Goal: Transaction & Acquisition: Purchase product/service

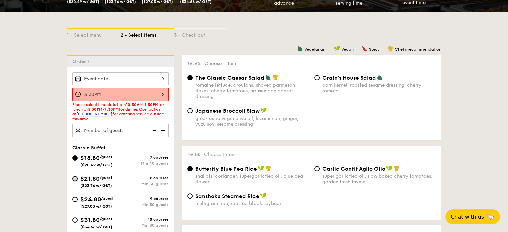
click at [76, 179] on input "$21.80 /guest ($23.76 w/ GST) 8 courses Min 30 guests" at bounding box center [74, 178] width 5 height 5
radio input "true"
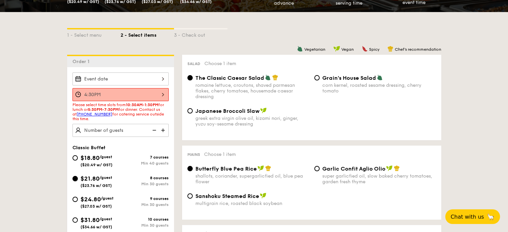
radio input "true"
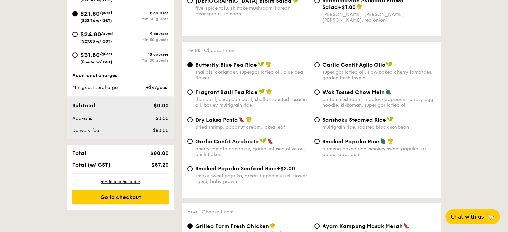
scroll to position [300, 0]
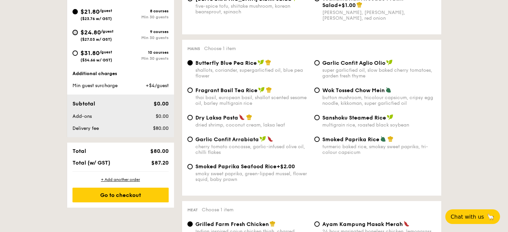
click at [74, 30] on input "$24.80 /guest ($27.03 w/ GST) 9 courses Min 30 guests" at bounding box center [74, 32] width 5 height 5
radio input "true"
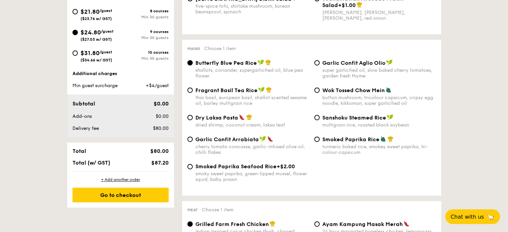
radio input "true"
click at [75, 12] on input "$21.80 /guest ($23.76 w/ GST) 8 courses Min 30 guests" at bounding box center [74, 11] width 5 height 5
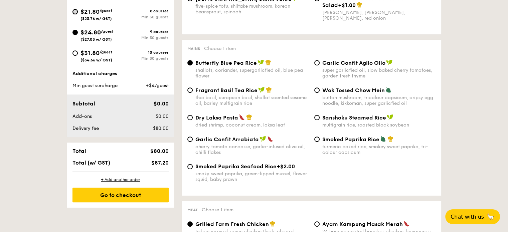
radio input "true"
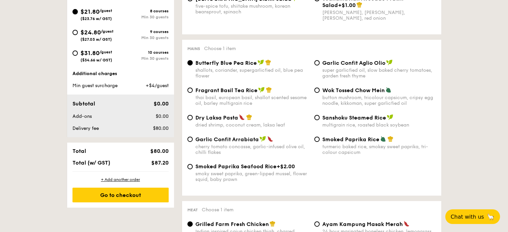
radio input "true"
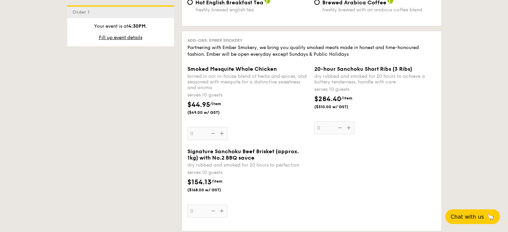
scroll to position [1628, 0]
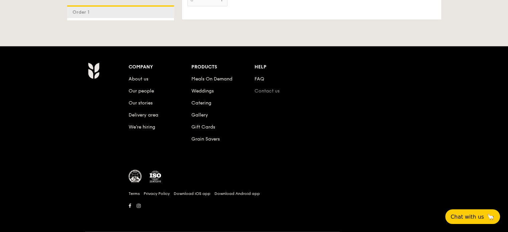
click at [260, 89] on link "Contact us" at bounding box center [266, 91] width 25 height 6
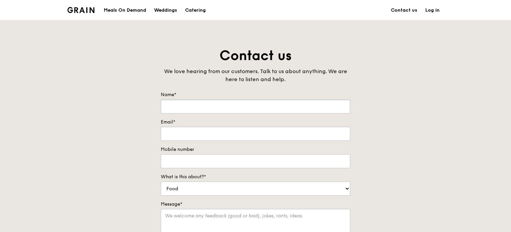
click at [180, 103] on input "Name*" at bounding box center [256, 106] width 190 height 14
type input "[PERSON_NAME]"
type input "[EMAIL_ADDRESS][DOMAIN_NAME]"
type input "98388040"
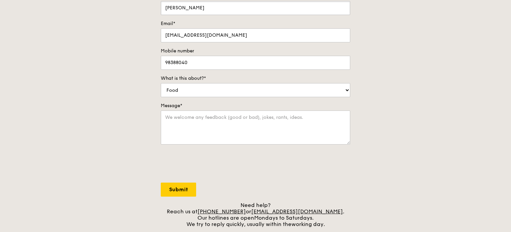
scroll to position [100, 0]
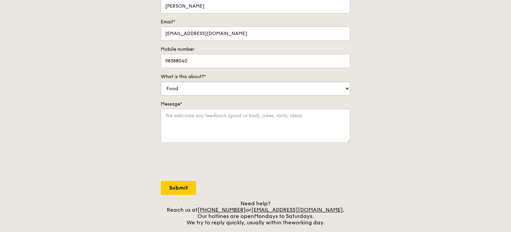
click at [207, 87] on select "Food Service Billing/Payment Catering Others" at bounding box center [256, 88] width 190 height 14
select select "Catering"
click at [161, 81] on select "Food Service Billing/Payment Catering Others" at bounding box center [256, 88] width 190 height 14
click at [144, 115] on div "Contact us We love hearing from our customers. Talk to us about anything. We ar…" at bounding box center [255, 86] width 511 height 279
click at [208, 126] on textarea "Message*" at bounding box center [256, 126] width 190 height 34
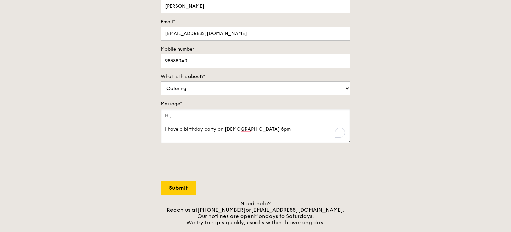
click at [275, 132] on textarea "Hi, I have a birthday party on 6 Sep, 5pm" at bounding box center [256, 126] width 190 height 34
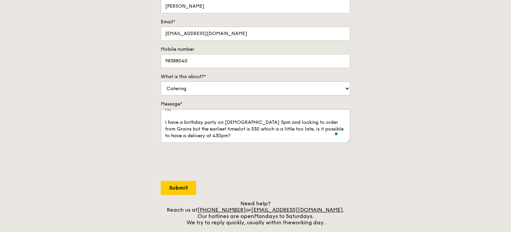
scroll to position [16, 0]
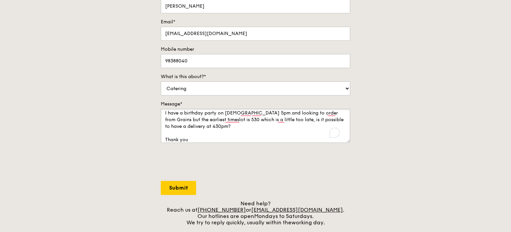
type textarea "Hi, I have a birthday party on 6 Sep, 5pm and looking to order from Grains but …"
click at [177, 187] on input "Submit" at bounding box center [178, 188] width 35 height 14
select select "Food"
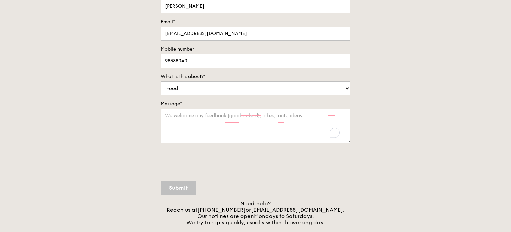
scroll to position [0, 0]
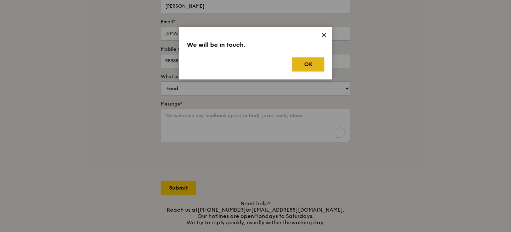
click at [307, 66] on button "OK" at bounding box center [308, 64] width 32 height 14
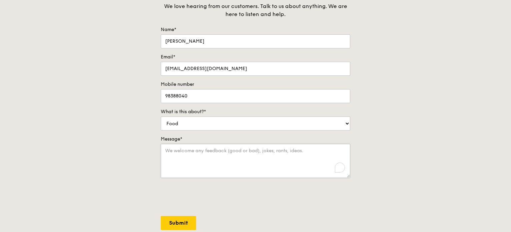
scroll to position [67, 0]
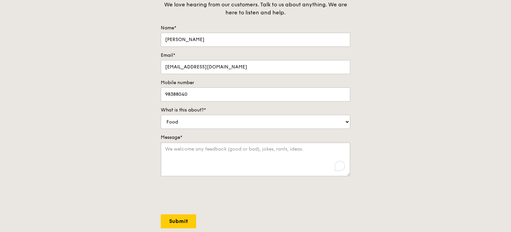
click at [204, 153] on textarea "Message*" at bounding box center [256, 159] width 190 height 34
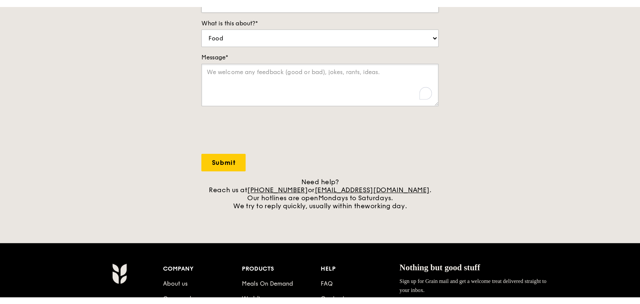
scroll to position [167, 0]
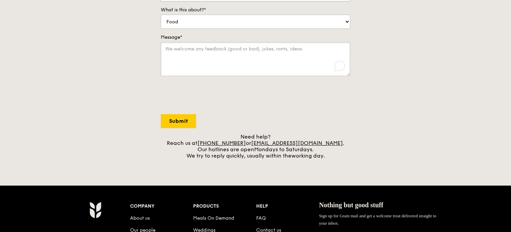
click at [255, 43] on textarea "Message*" at bounding box center [256, 59] width 190 height 34
click at [255, 25] on select "Food Service Billing/Payment Catering Others" at bounding box center [256, 22] width 190 height 14
click at [406, 72] on div "Contact us We love hearing from our customers. Talk to us about anything. We ar…" at bounding box center [255, 19] width 511 height 279
drag, startPoint x: 376, startPoint y: 147, endPoint x: 330, endPoint y: 133, distance: 48.6
click at [378, 147] on div "Contact us We love hearing from our customers. Talk to us about anything. We ar…" at bounding box center [255, 19] width 511 height 279
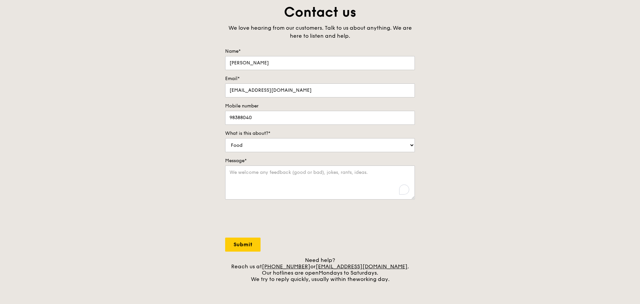
scroll to position [0, 0]
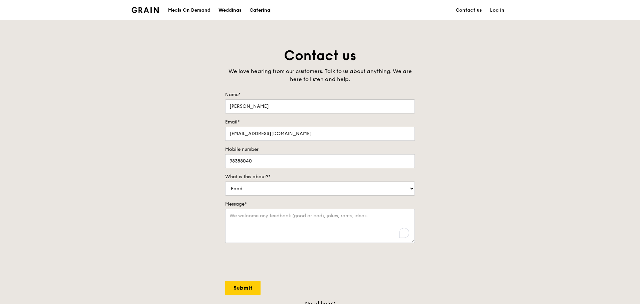
click at [259, 10] on div "Catering" at bounding box center [259, 10] width 21 height 20
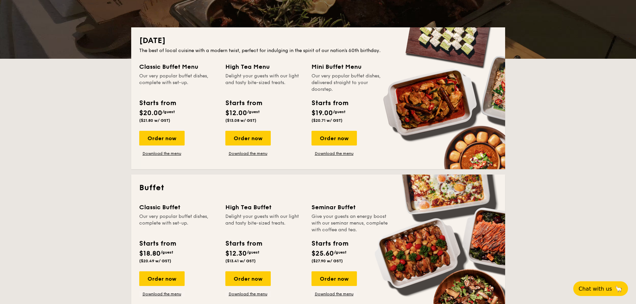
scroll to position [167, 0]
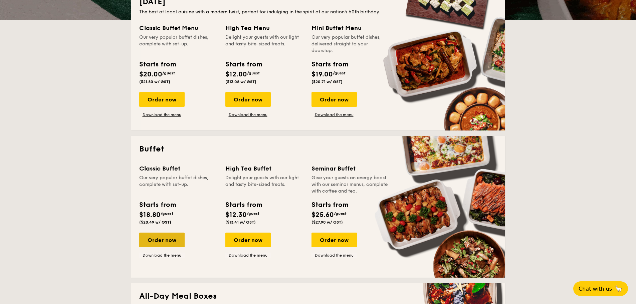
click at [173, 238] on div "Order now" at bounding box center [161, 240] width 45 height 15
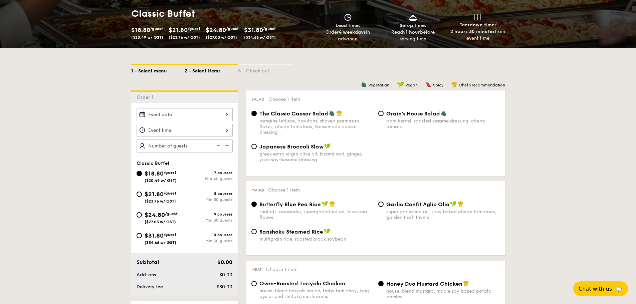
scroll to position [100, 0]
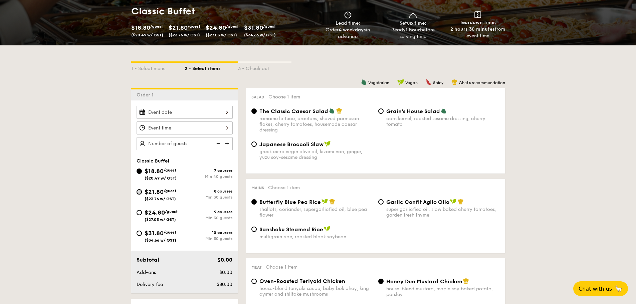
click at [140, 191] on input "$21.80 /guest ($23.76 w/ GST) 8 courses Min 30 guests" at bounding box center [139, 191] width 5 height 5
radio input "true"
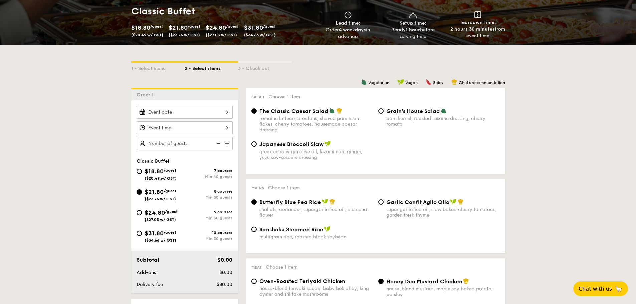
radio input "true"
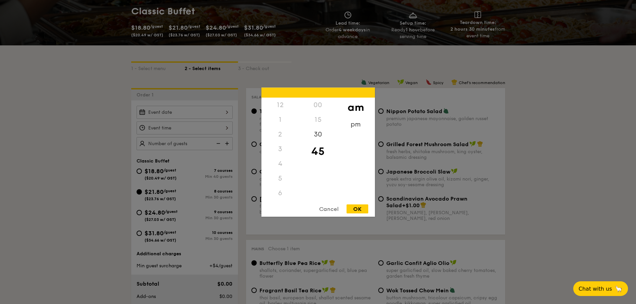
click at [170, 129] on div "12 1 2 3 4 5 6 7 8 9 10 11 00 15 30 45 am pm Cancel OK" at bounding box center [185, 128] width 96 height 13
click at [550, 131] on div at bounding box center [318, 152] width 636 height 304
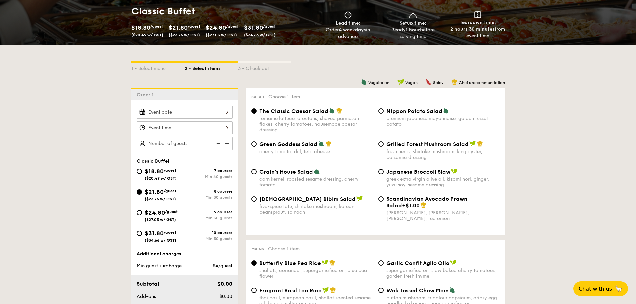
click at [226, 142] on img at bounding box center [228, 143] width 10 height 13
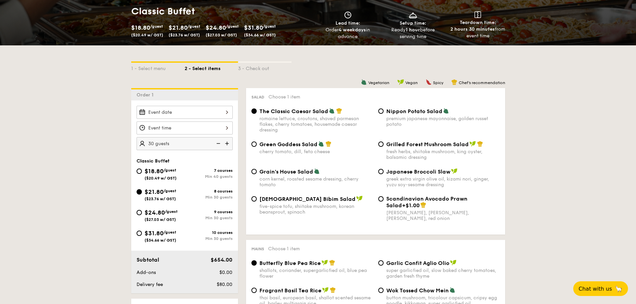
click at [226, 142] on img at bounding box center [228, 143] width 10 height 13
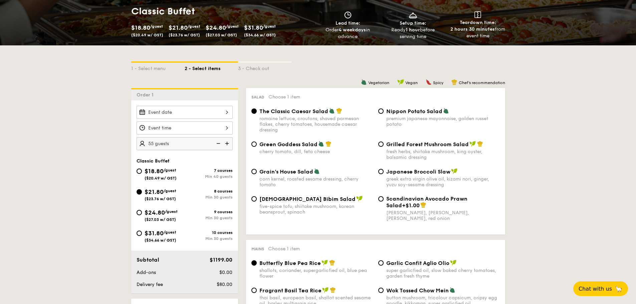
click at [226, 142] on img at bounding box center [228, 143] width 10 height 13
type input "65 guests"
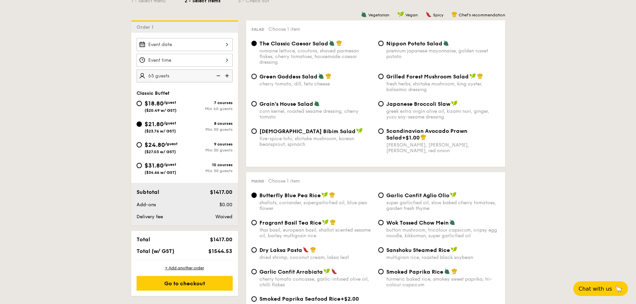
scroll to position [100, 0]
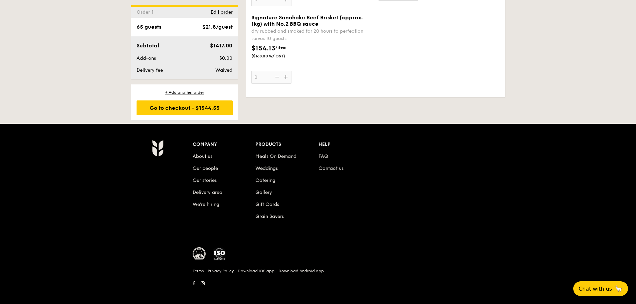
scroll to position [1541, 0]
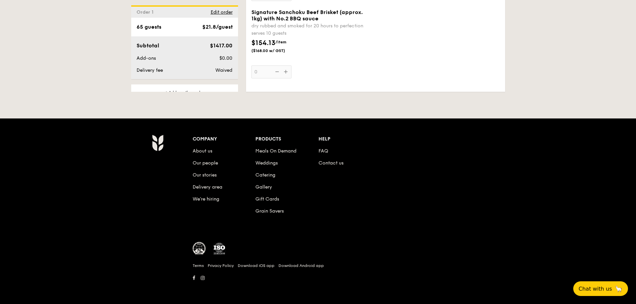
click at [380, 80] on div "Signature Sanchoku Beef Brisket (approx. 1kg) with No.2 BBQ sauce dry rubbed an…" at bounding box center [376, 47] width 254 height 77
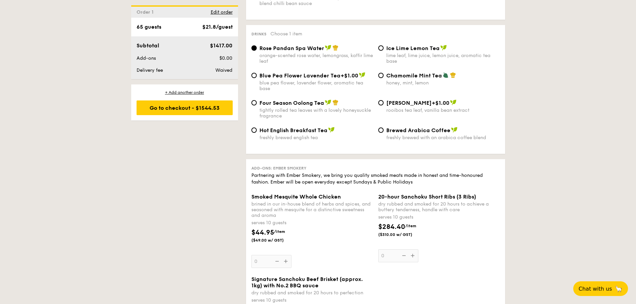
scroll to position [1141, 0]
